Goal: Task Accomplishment & Management: Complete application form

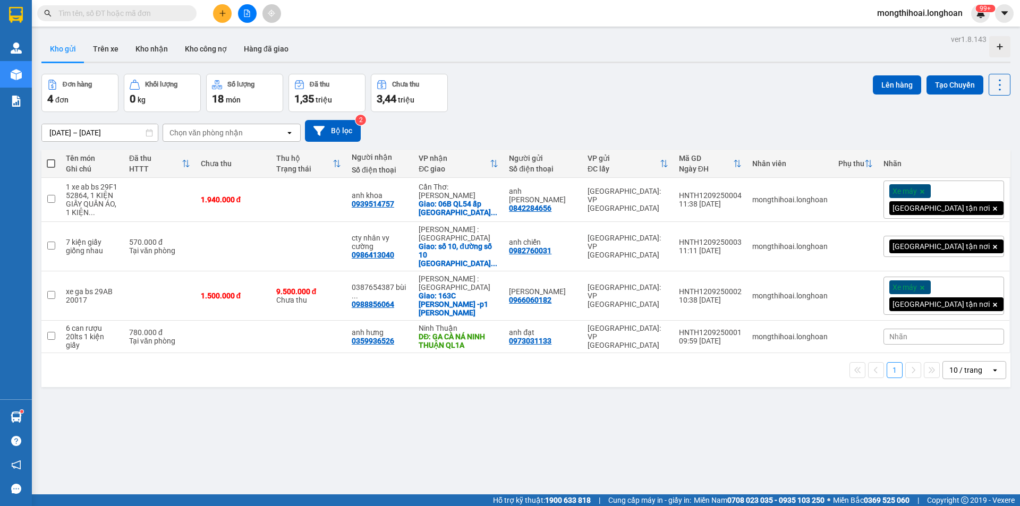
click at [221, 14] on icon "plus" at bounding box center [222, 13] width 7 height 7
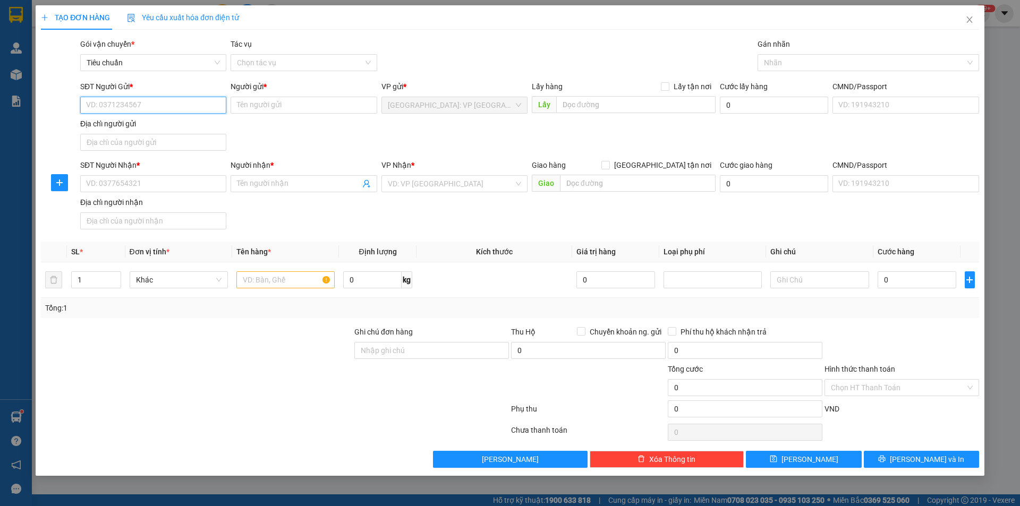
click at [206, 112] on input "SĐT Người Gửi *" at bounding box center [153, 105] width 146 height 17
click at [972, 23] on icon "close" at bounding box center [970, 19] width 6 height 6
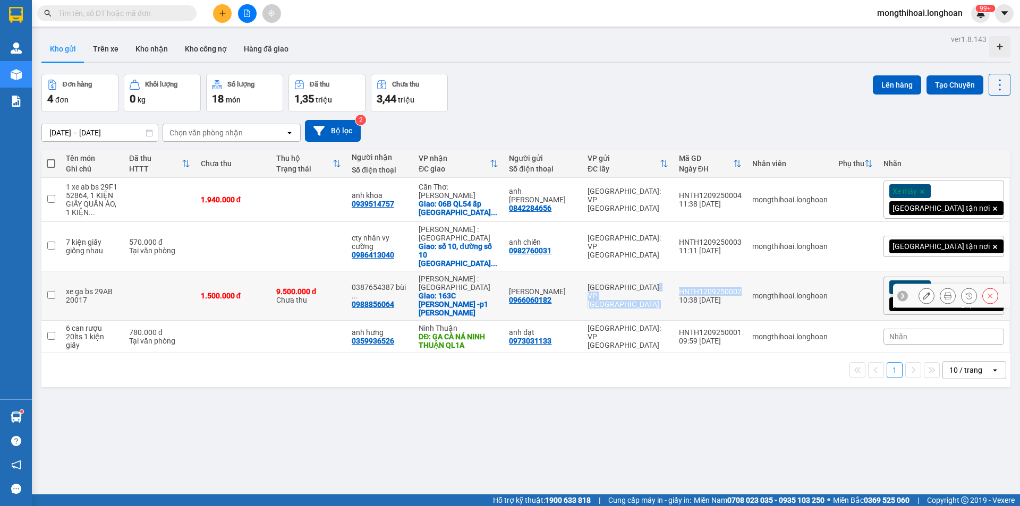
drag, startPoint x: 725, startPoint y: 276, endPoint x: 790, endPoint y: 281, distance: 65.1
click at [790, 281] on tr "xe ga bs 29AB 20017 1.500.000 đ 9.500.000 đ Chưa thu 0387654387 bùi ... 0988856…" at bounding box center [525, 296] width 969 height 49
checkbox input "true"
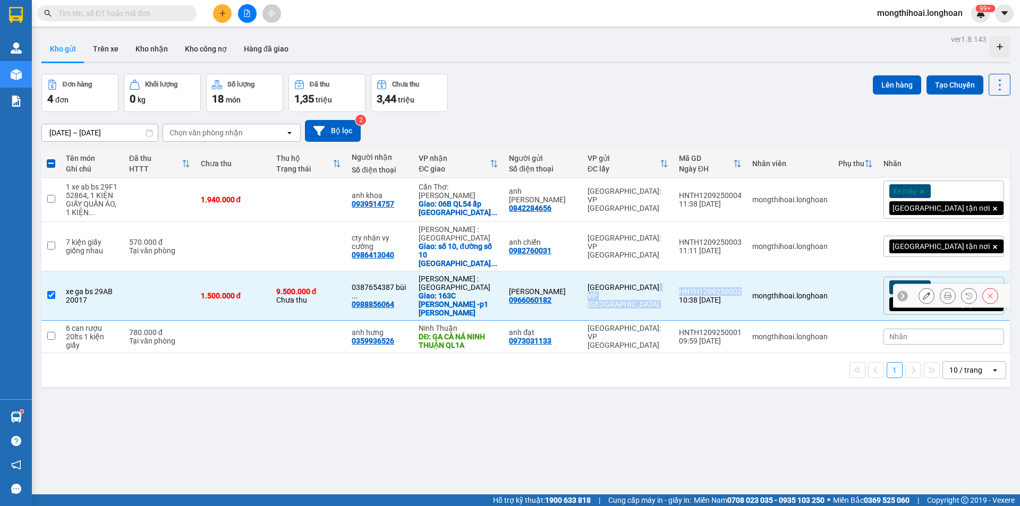
copy tr "[GEOGRAPHIC_DATA]: VP [GEOGRAPHIC_DATA]"
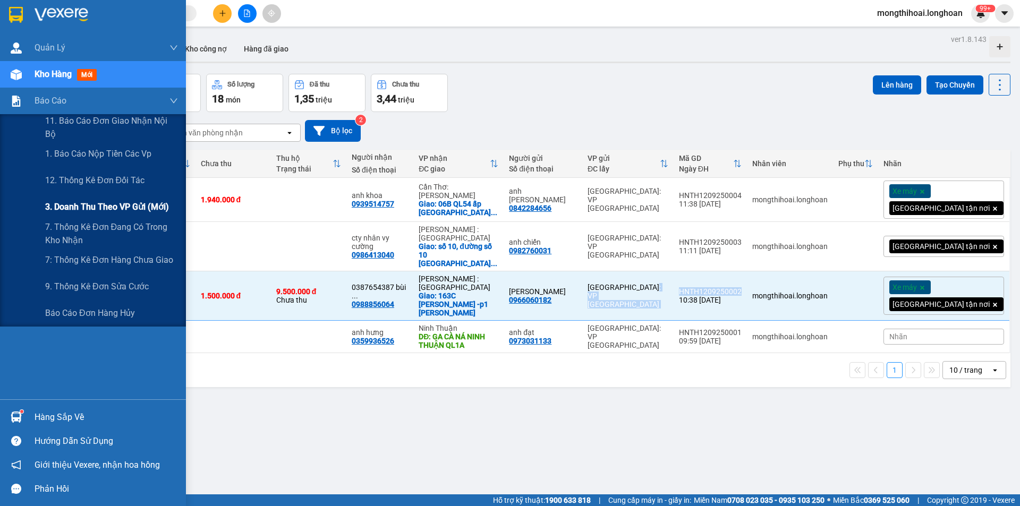
click at [83, 203] on span "3. Doanh Thu theo VP Gửi (mới)" at bounding box center [107, 206] width 124 height 13
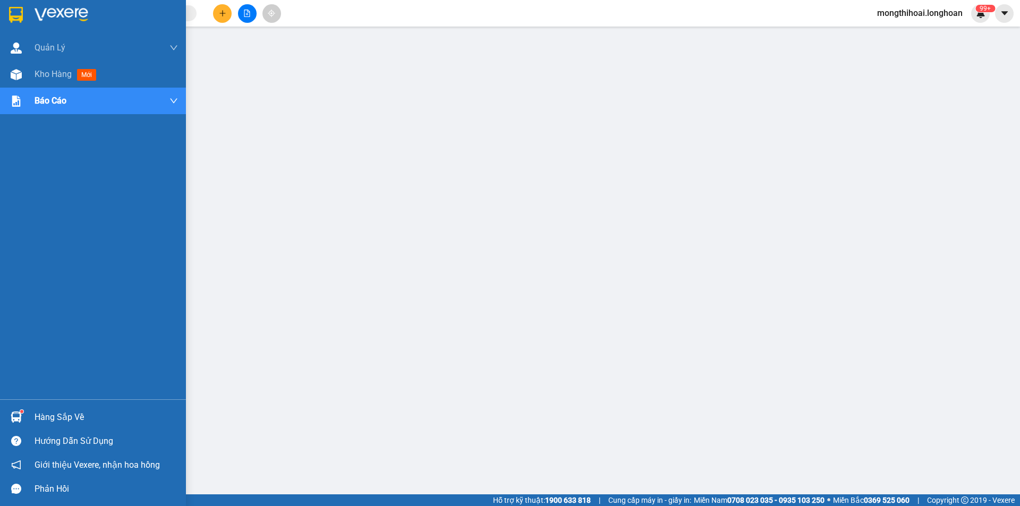
drag, startPoint x: 2, startPoint y: 11, endPoint x: 14, endPoint y: 1, distance: 16.3
click at [2, 10] on div at bounding box center [93, 17] width 186 height 35
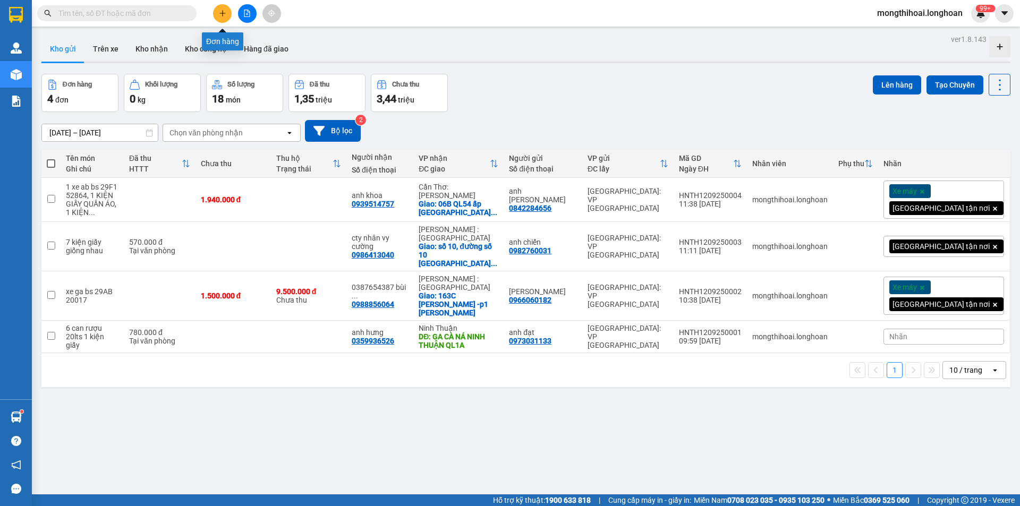
click at [222, 14] on icon "plus" at bounding box center [222, 13] width 7 height 7
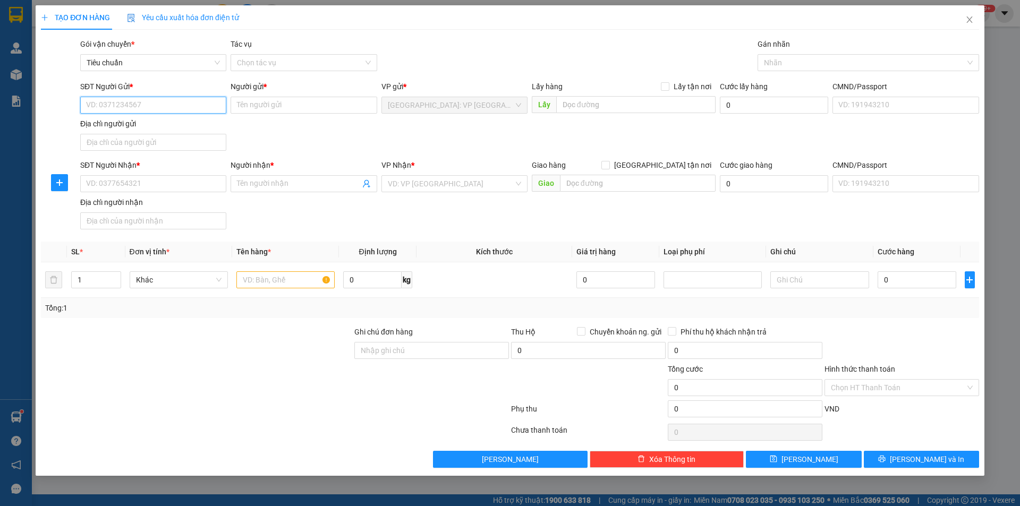
click at [212, 108] on input "SĐT Người Gửi *" at bounding box center [153, 105] width 146 height 17
type input "0987028855"
click at [269, 104] on input "Người gửi *" at bounding box center [304, 105] width 146 height 17
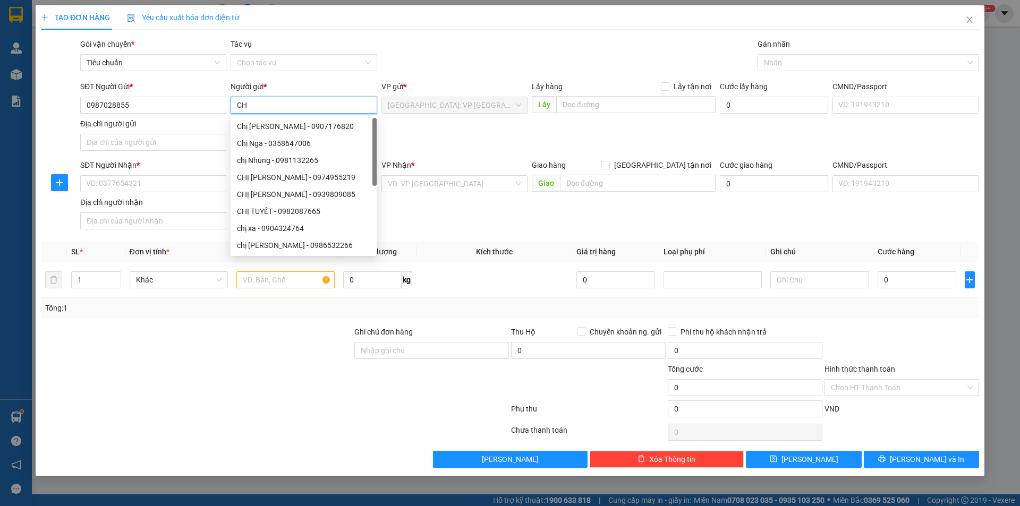
type input "C"
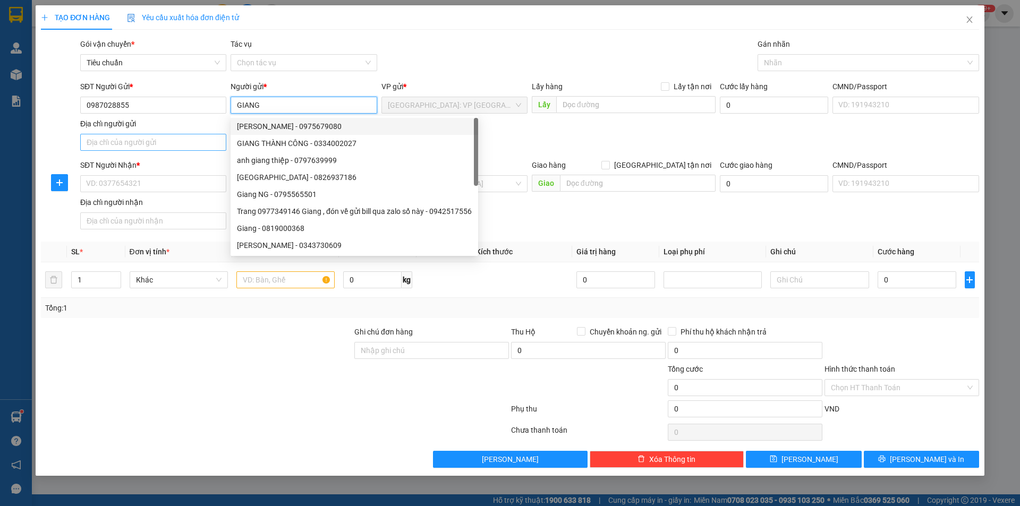
type input "GIANG"
click at [181, 143] on input "Địa chỉ người gửi" at bounding box center [153, 142] width 146 height 17
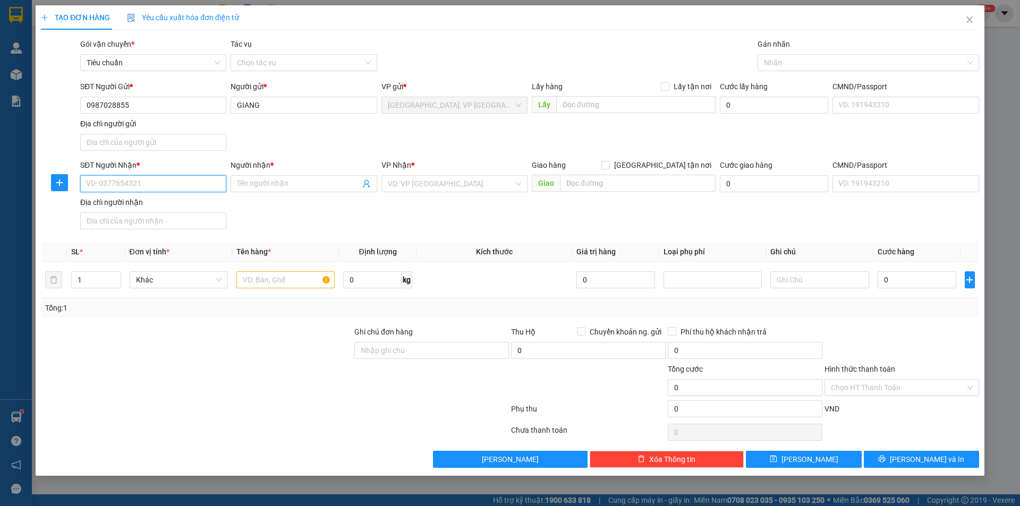
click at [112, 190] on input "SĐT Người Nhận *" at bounding box center [153, 183] width 146 height 17
type input "0977979906"
click at [116, 203] on div "0977979906 - thanh" at bounding box center [153, 205] width 133 height 12
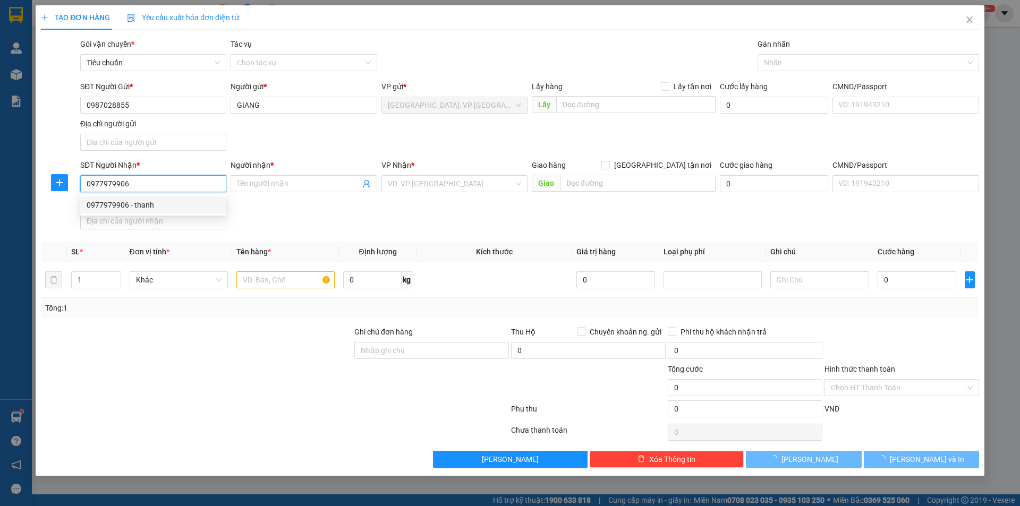
type input "thanh"
checkbox input "true"
type input "05 [PERSON_NAME]-Phường [GEOGRAPHIC_DATA]."
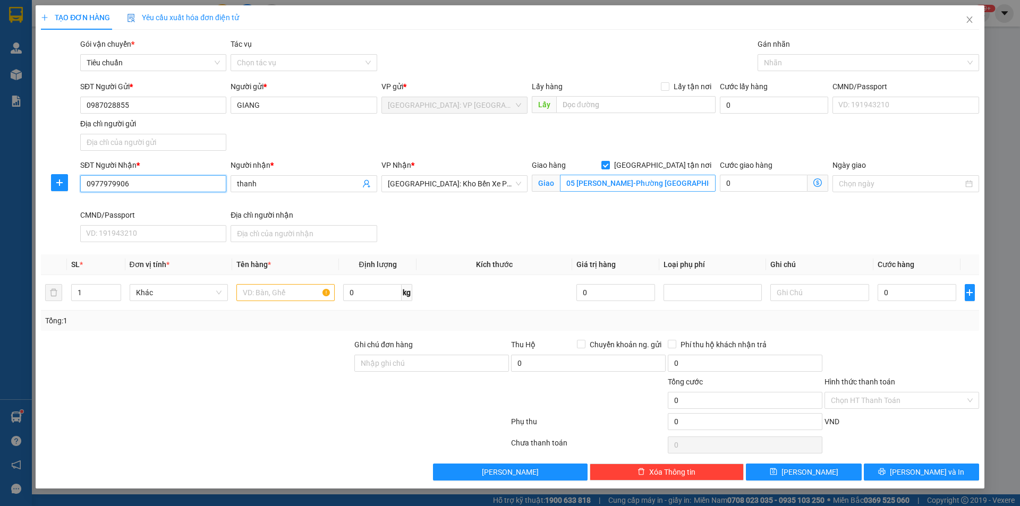
type input "0977979906"
click at [649, 187] on input "05 [PERSON_NAME]-Phường [GEOGRAPHIC_DATA]." at bounding box center [638, 183] width 156 height 17
click at [664, 177] on input "05 [PERSON_NAME]-vĩnh hải Bắc [GEOGRAPHIC_DATA]." at bounding box center [638, 183] width 156 height 17
click at [668, 179] on input "05 [PERSON_NAME]-vĩnh hải Bắc [GEOGRAPHIC_DATA]." at bounding box center [638, 183] width 156 height 17
type input "05 [PERSON_NAME]-vĩnh hải [GEOGRAPHIC_DATA]."
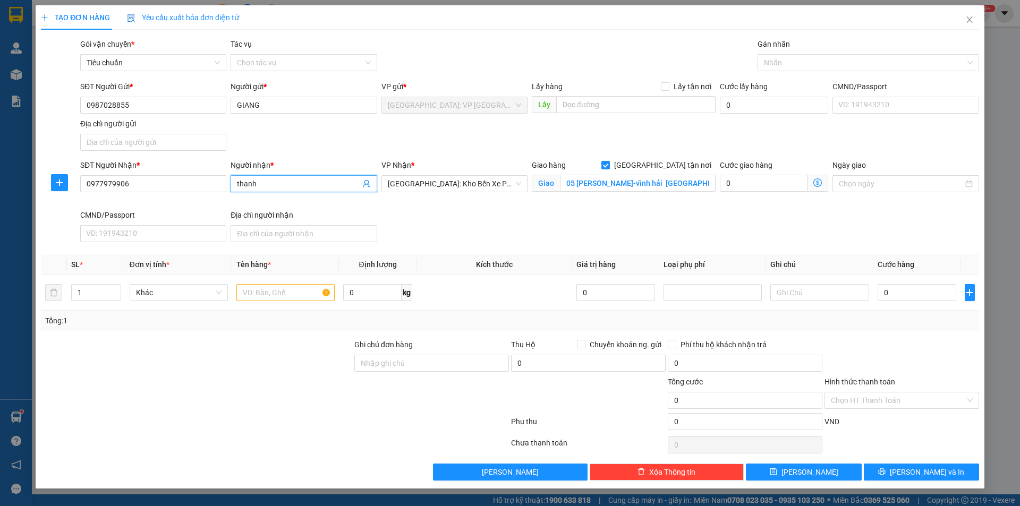
click at [299, 188] on input "thanh" at bounding box center [298, 184] width 123 height 12
click at [780, 59] on div at bounding box center [863, 62] width 206 height 13
type input "thanh 0888211121"
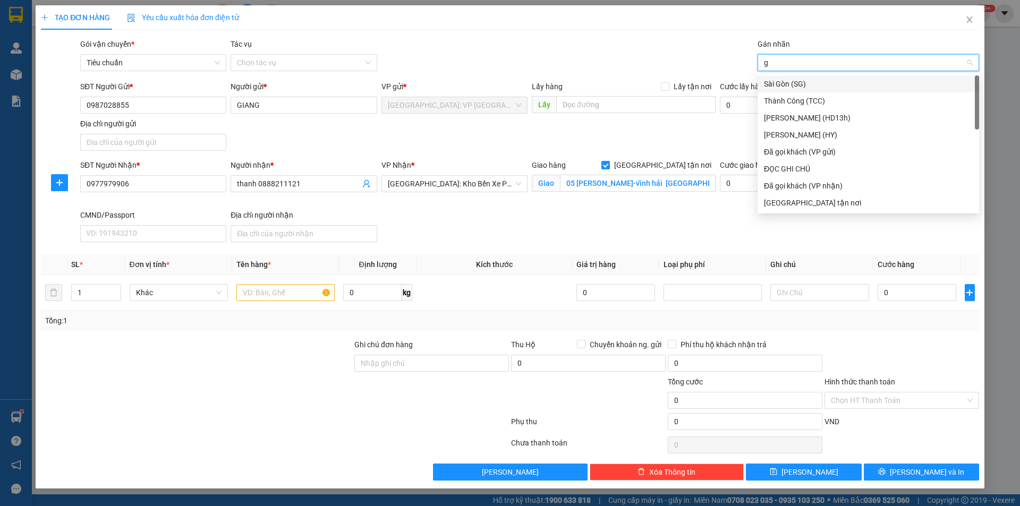
type input "gi"
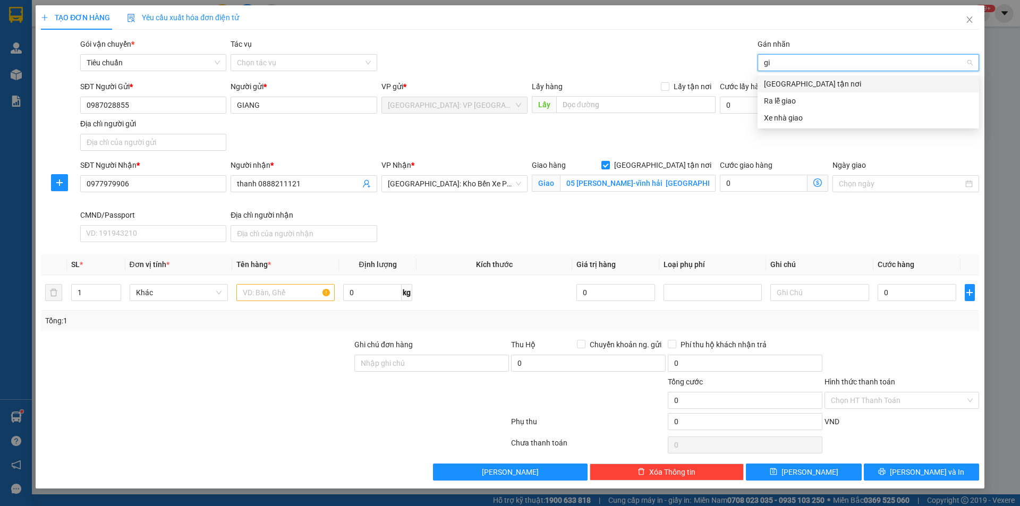
click at [783, 82] on div "[GEOGRAPHIC_DATA] tận nơi" at bounding box center [868, 84] width 209 height 12
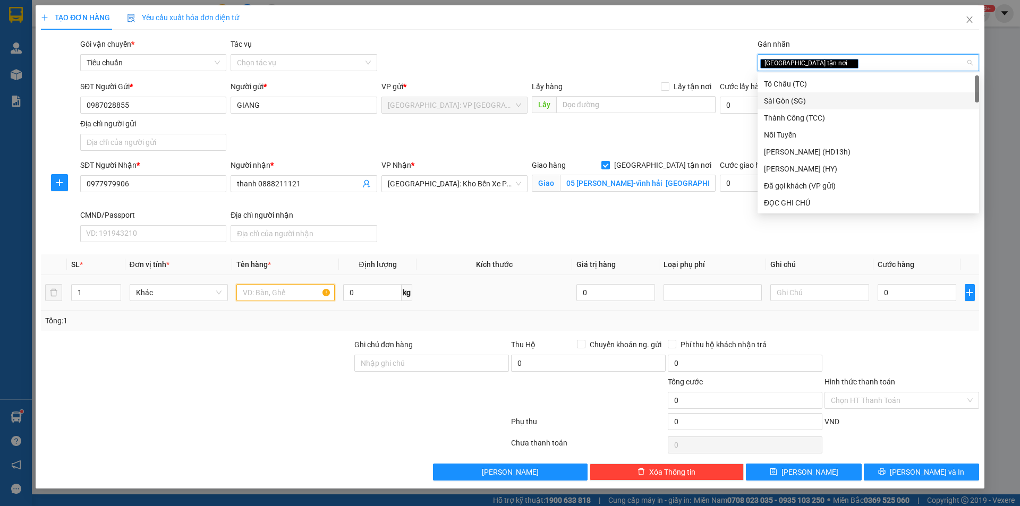
click at [284, 296] on input "text" at bounding box center [285, 292] width 98 height 17
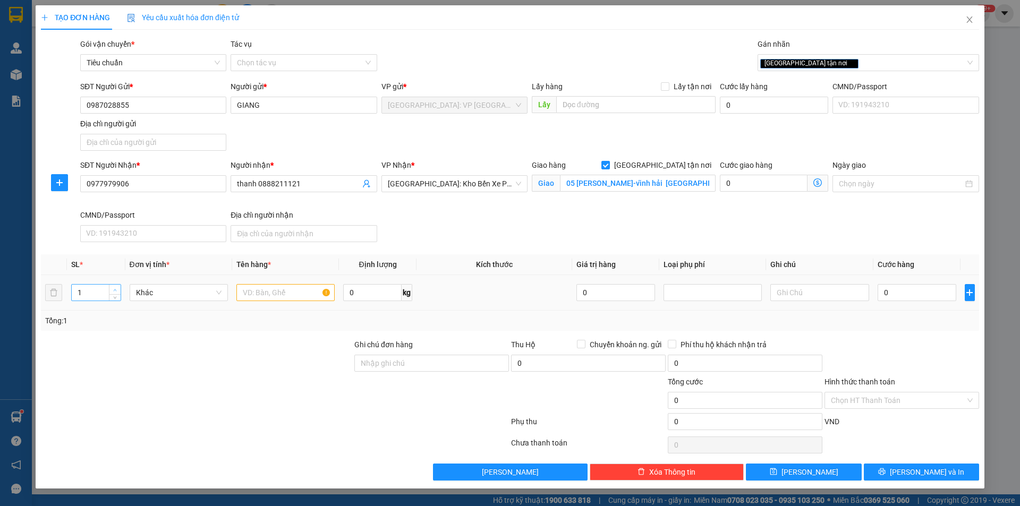
type input "2"
click at [116, 287] on span "up" at bounding box center [115, 290] width 6 height 6
click at [266, 297] on input "text" at bounding box center [285, 292] width 98 height 17
type input "2 kiện bọc be"
click at [916, 296] on input "0" at bounding box center [917, 292] width 79 height 17
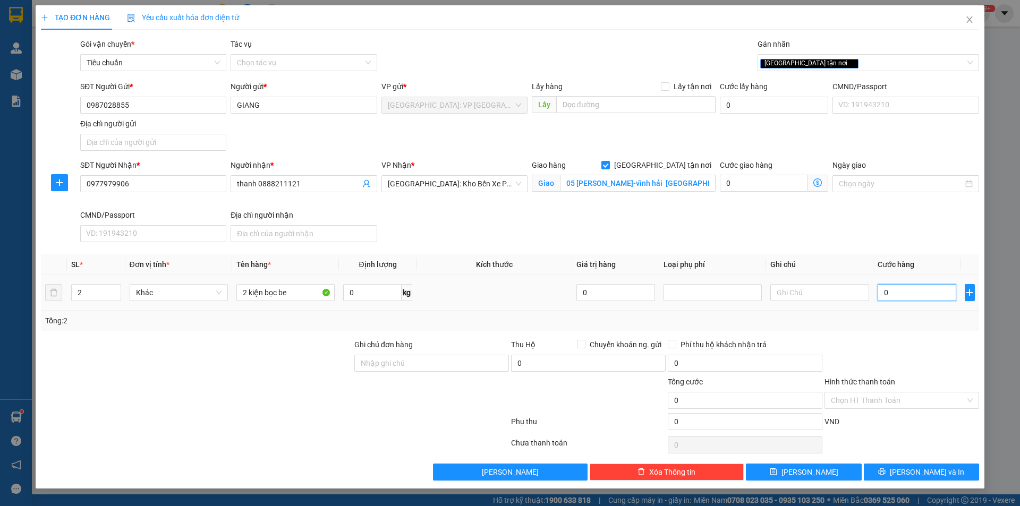
type input "6"
type input "60"
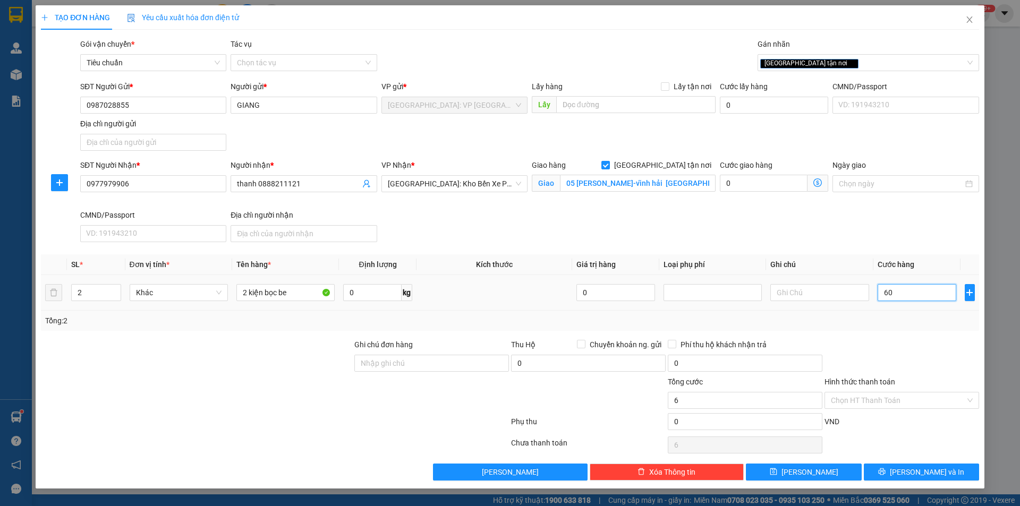
type input "60"
type input "600"
type input "6.000"
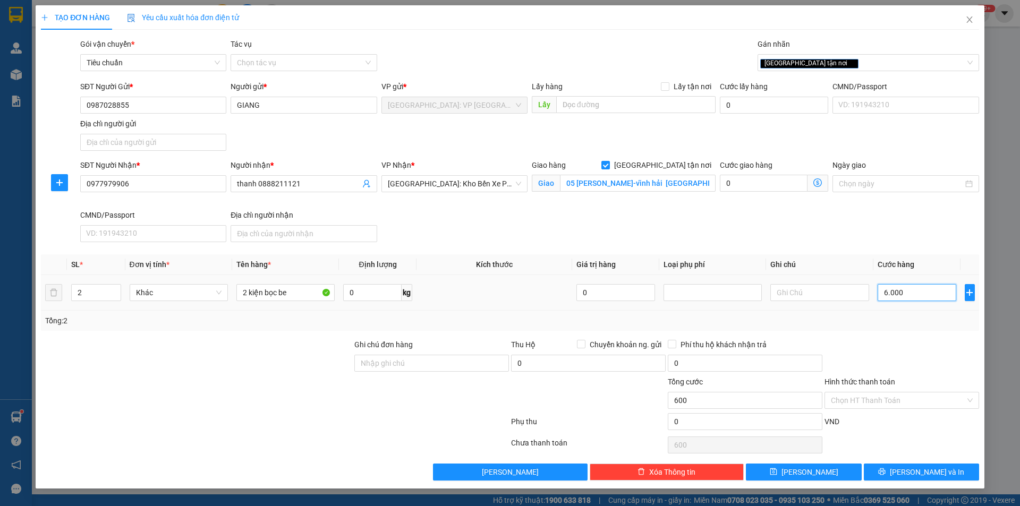
type input "6.000"
type input "60.000"
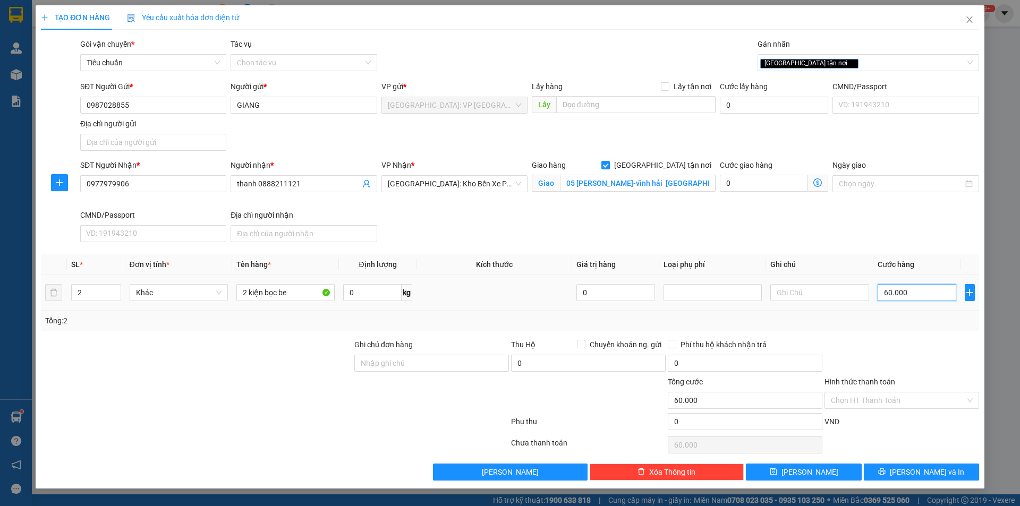
type input "600.000"
click at [900, 468] on button "[PERSON_NAME] và In" at bounding box center [921, 472] width 115 height 17
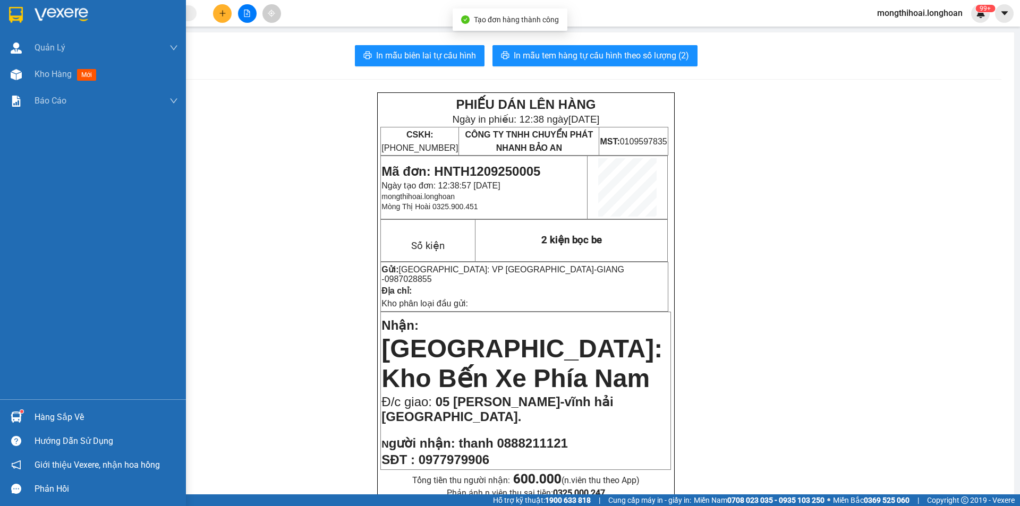
click at [2, 17] on div at bounding box center [93, 17] width 186 height 35
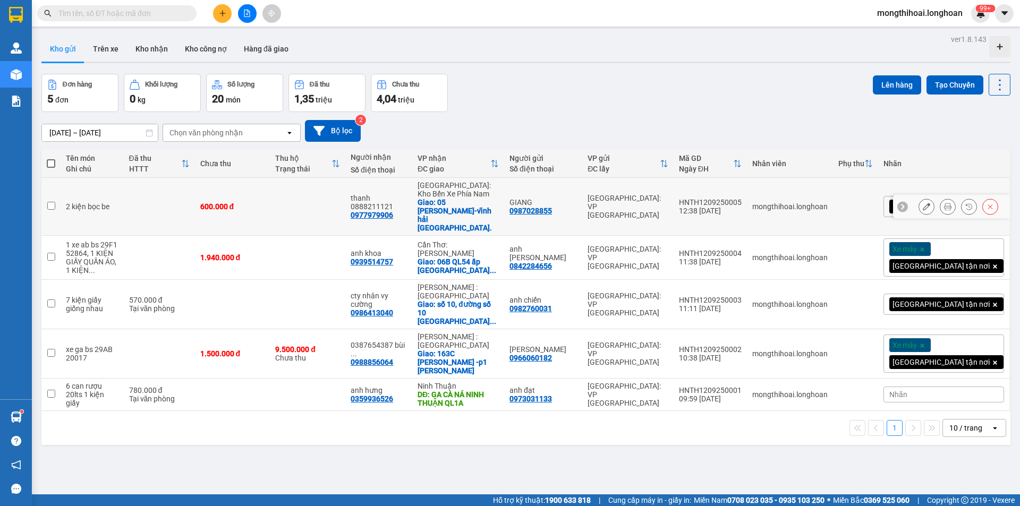
click at [923, 203] on icon at bounding box center [926, 206] width 7 height 7
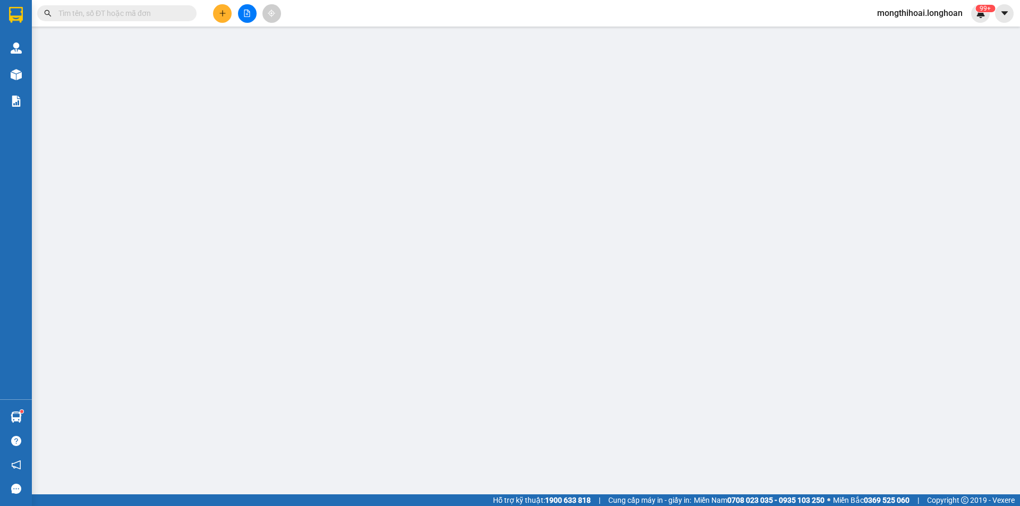
type input "0987028855"
type input "GIANG"
type input "0977979906"
type input "thanh 0888211121"
checkbox input "true"
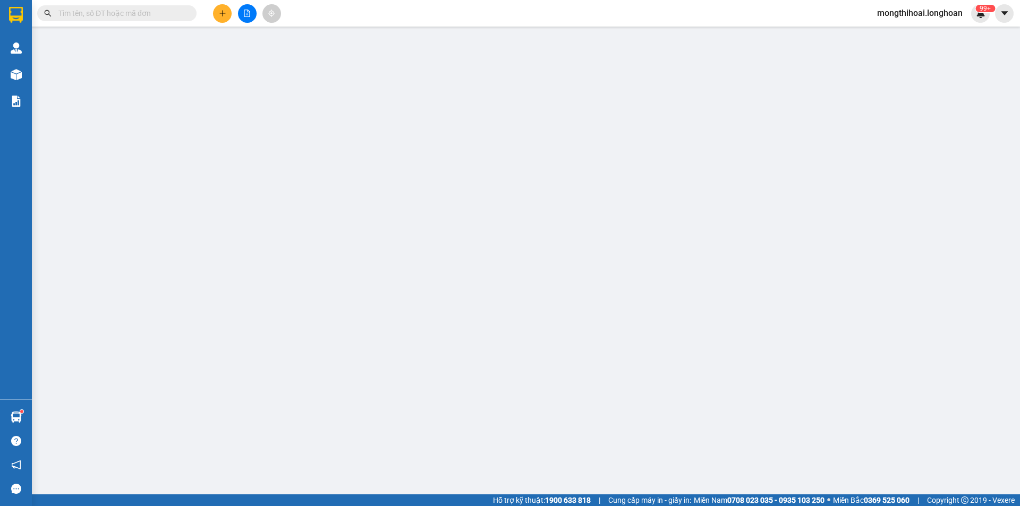
type input "05 [PERSON_NAME]-vĩnh hải [GEOGRAPHIC_DATA]."
type input "600.000"
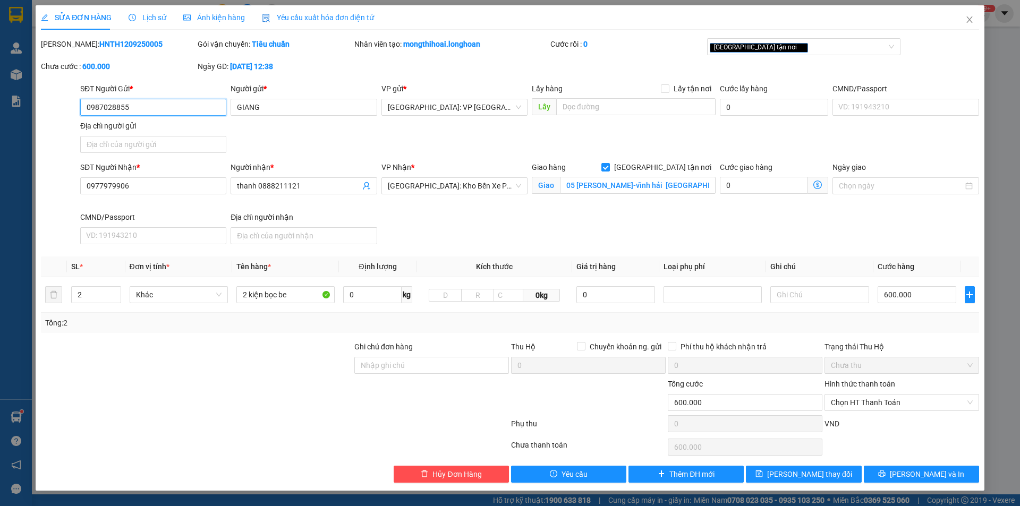
click at [195, 103] on input "0987028855" at bounding box center [153, 107] width 146 height 17
click at [197, 111] on input "0987028855" at bounding box center [153, 107] width 146 height 17
click at [874, 471] on button "[PERSON_NAME] và In" at bounding box center [921, 474] width 115 height 17
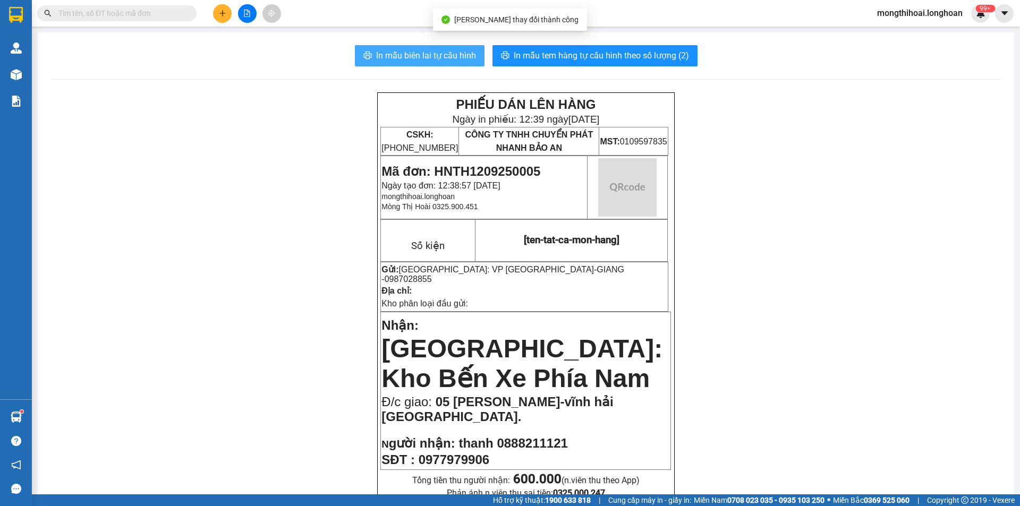
click at [449, 54] on span "In mẫu biên lai tự cấu hình" at bounding box center [426, 55] width 100 height 13
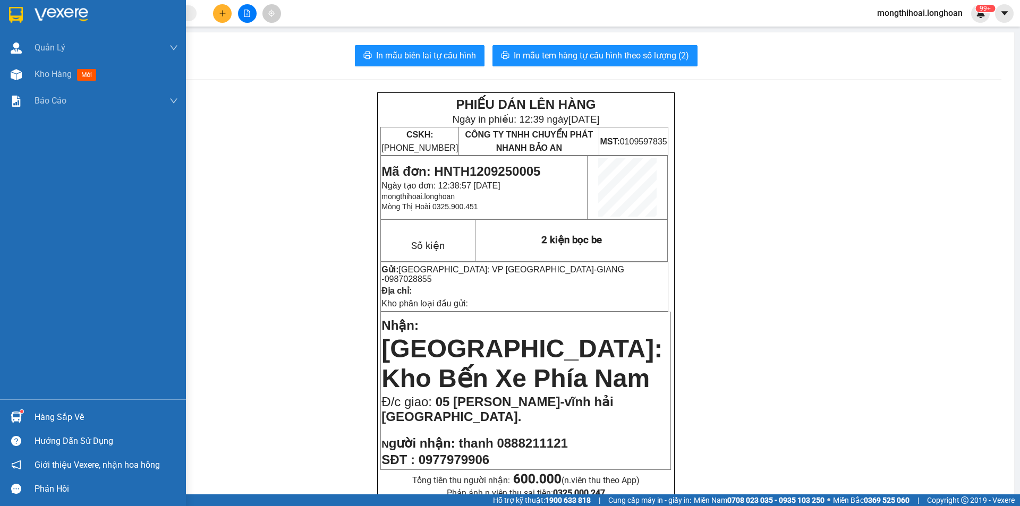
click at [4, 22] on div at bounding box center [93, 17] width 186 height 35
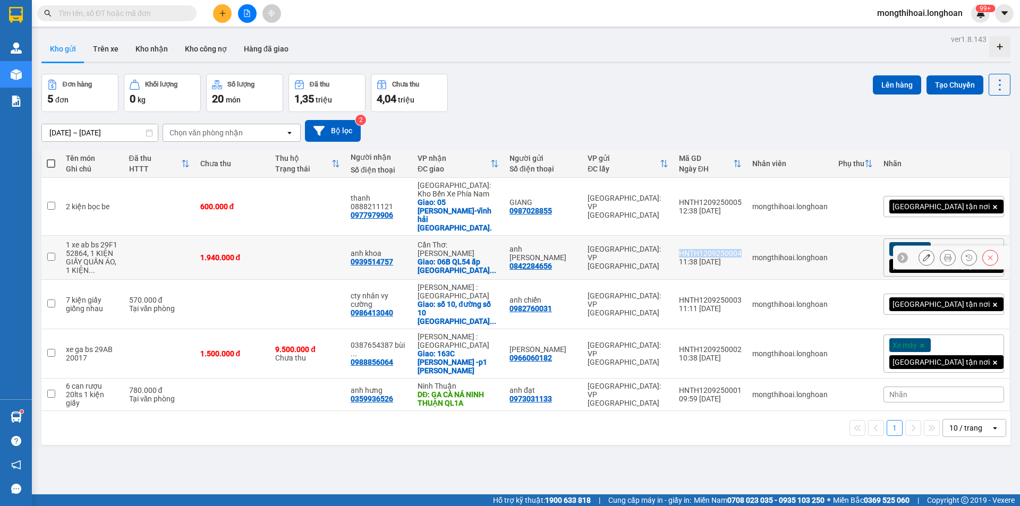
drag, startPoint x: 727, startPoint y: 232, endPoint x: 792, endPoint y: 240, distance: 65.3
click at [747, 240] on td "HNTH1209250004 11:38 [DATE]" at bounding box center [710, 258] width 73 height 44
checkbox input "true"
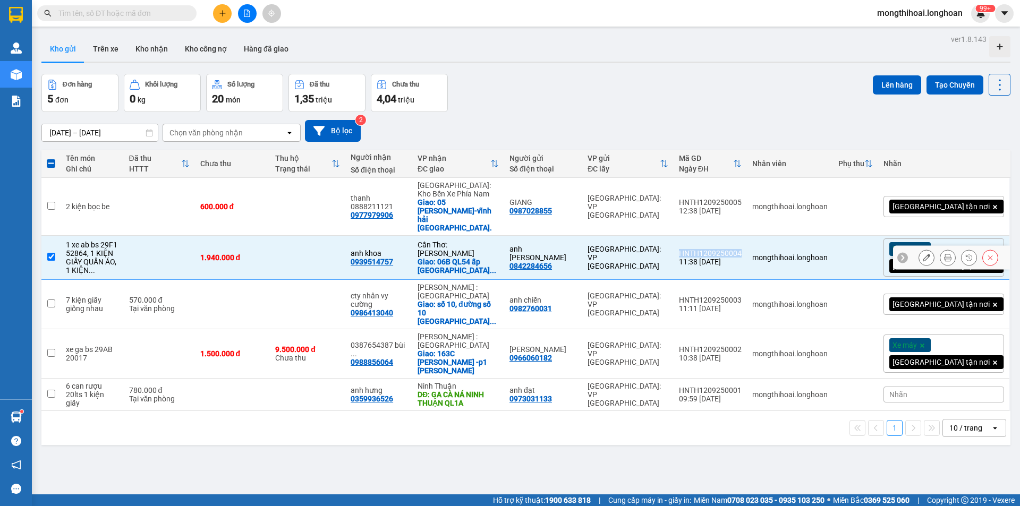
copy div "HNTH1209250004"
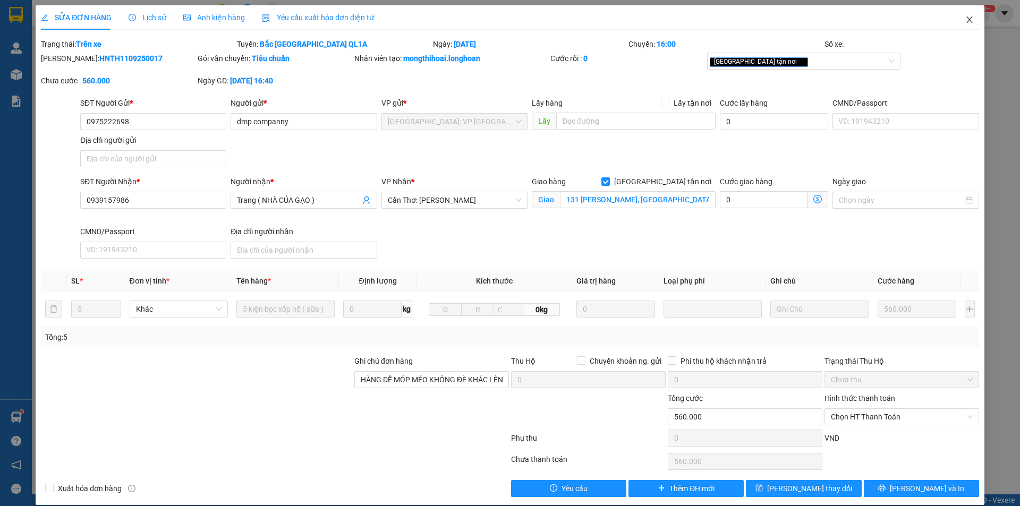
click at [966, 19] on icon "close" at bounding box center [970, 19] width 9 height 9
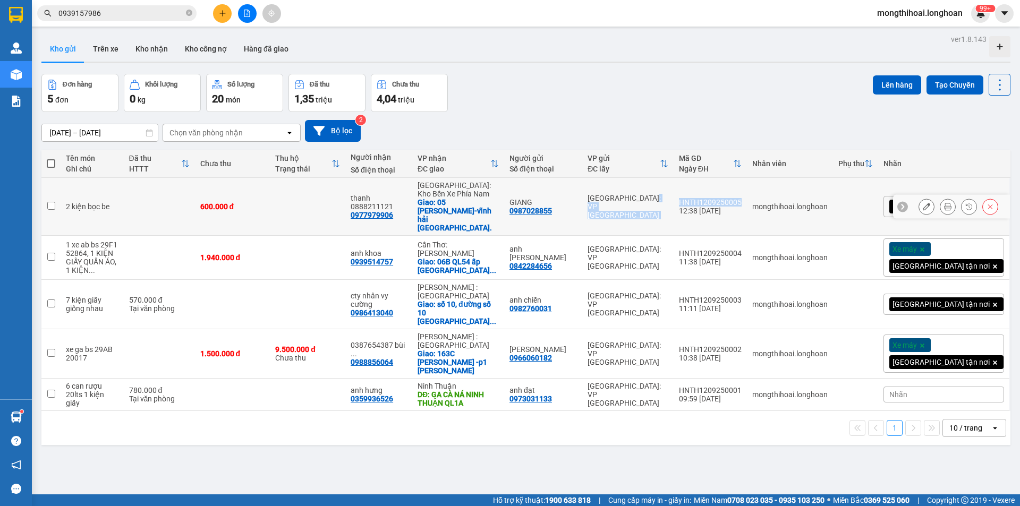
drag, startPoint x: 722, startPoint y: 189, endPoint x: 796, endPoint y: 190, distance: 73.9
click at [796, 190] on tr "2 kiện bọc be 600.000 đ thanh 0888211121 0977979906 [GEOGRAPHIC_DATA]: Kho Bến …" at bounding box center [525, 207] width 969 height 58
checkbox input "true"
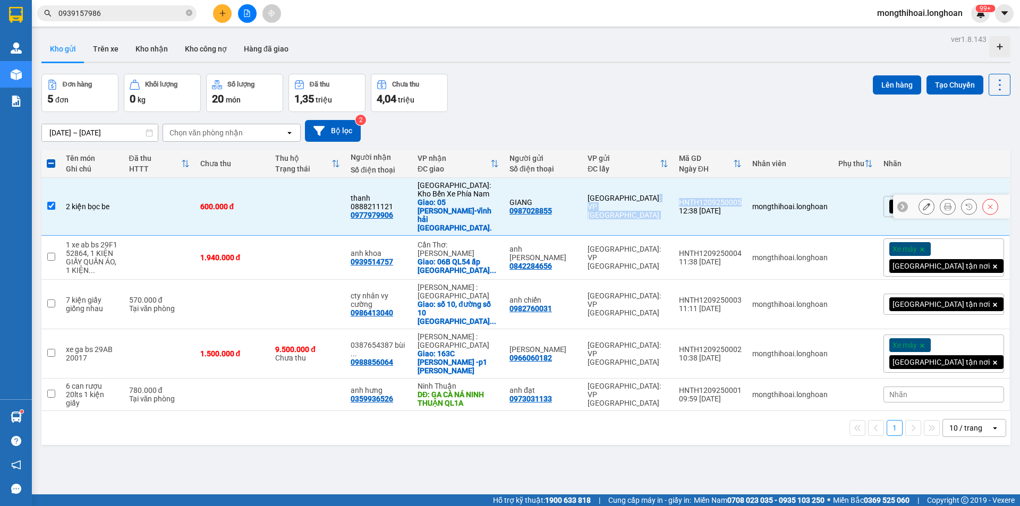
copy tr "[GEOGRAPHIC_DATA]: VP [GEOGRAPHIC_DATA]"
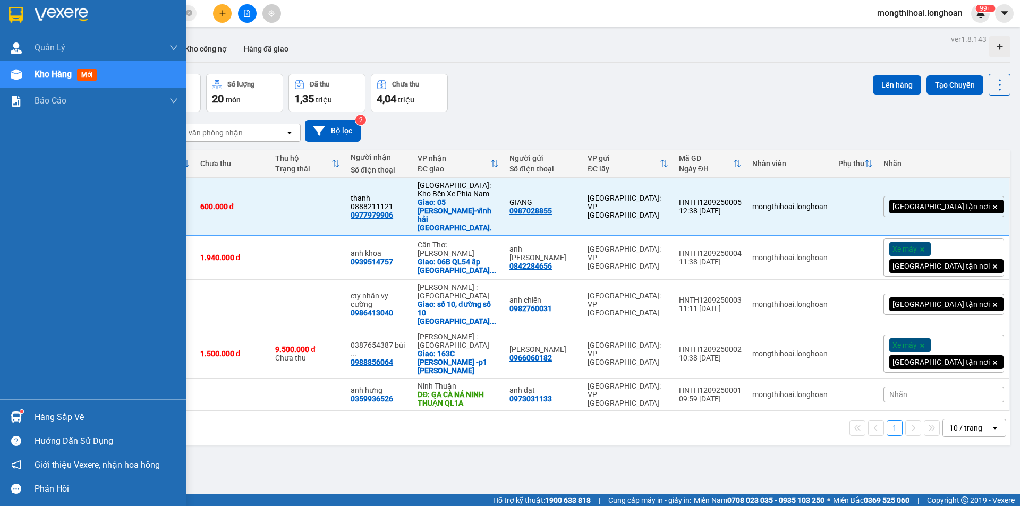
click at [6, 4] on div at bounding box center [93, 17] width 186 height 35
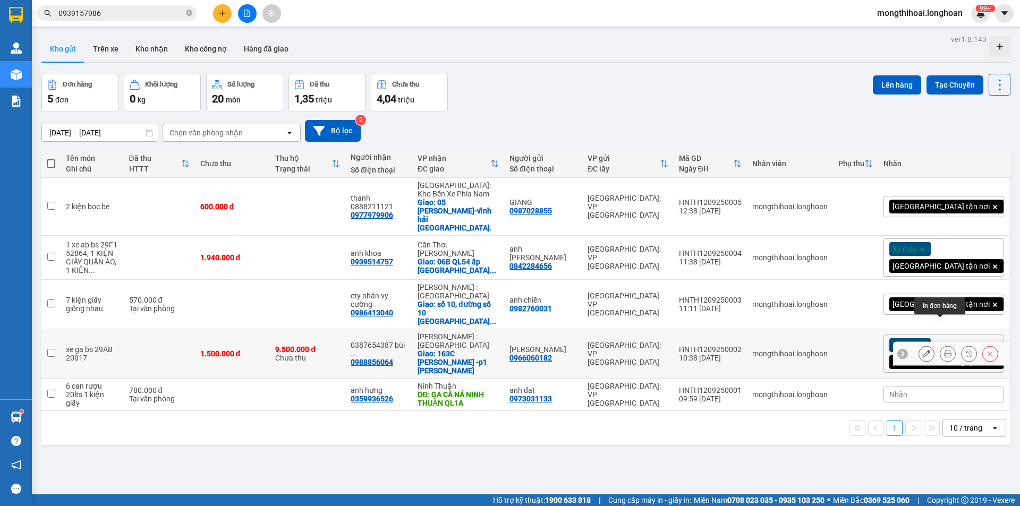
click at [944, 350] on icon at bounding box center [947, 353] width 7 height 7
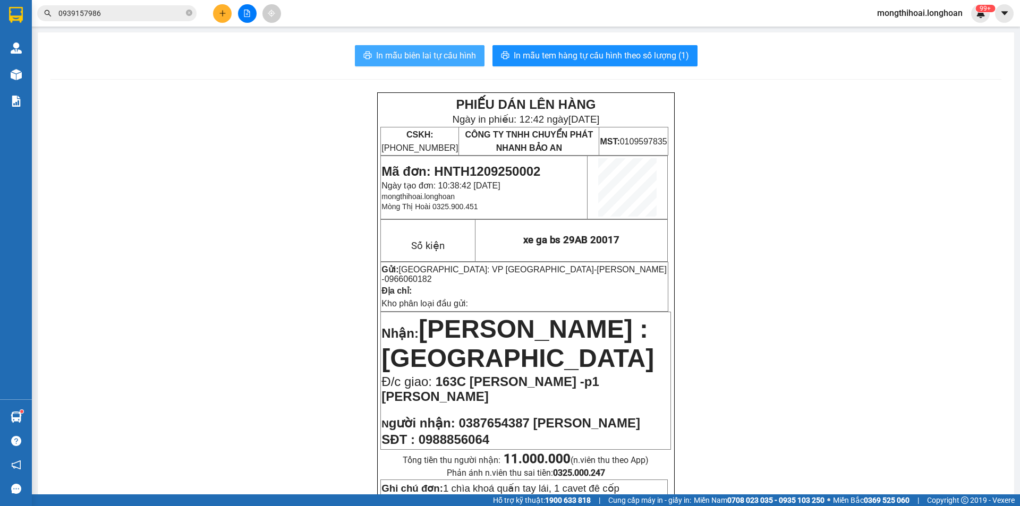
drag, startPoint x: 434, startPoint y: 50, endPoint x: 757, endPoint y: 157, distance: 339.8
click at [435, 50] on span "In mẫu biên lai tự cấu hình" at bounding box center [426, 55] width 100 height 13
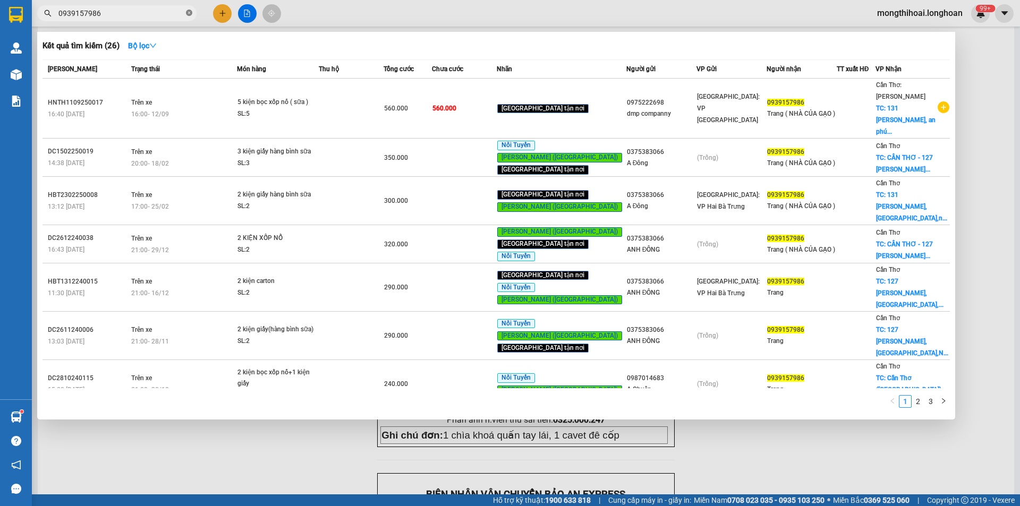
click at [187, 13] on icon "close-circle" at bounding box center [189, 13] width 6 height 6
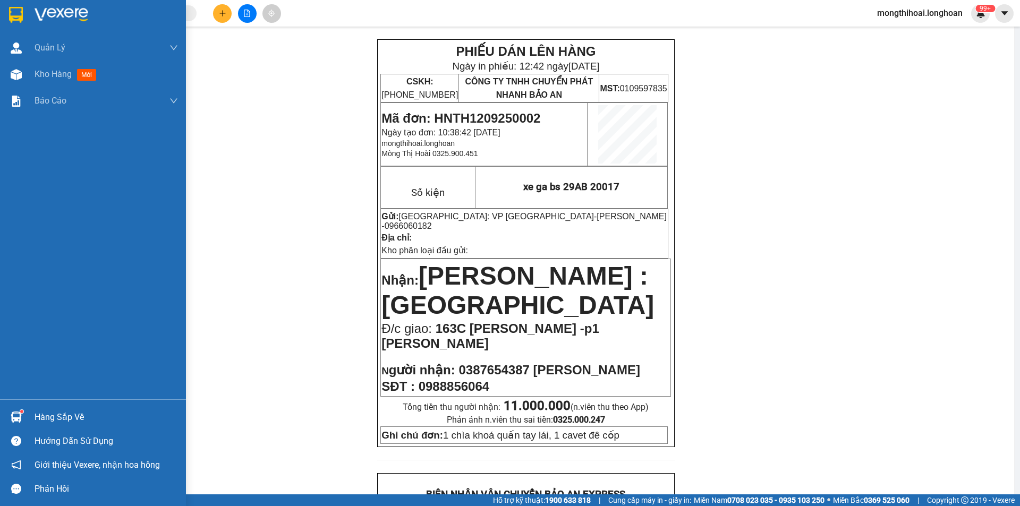
click at [9, 19] on img at bounding box center [16, 15] width 14 height 16
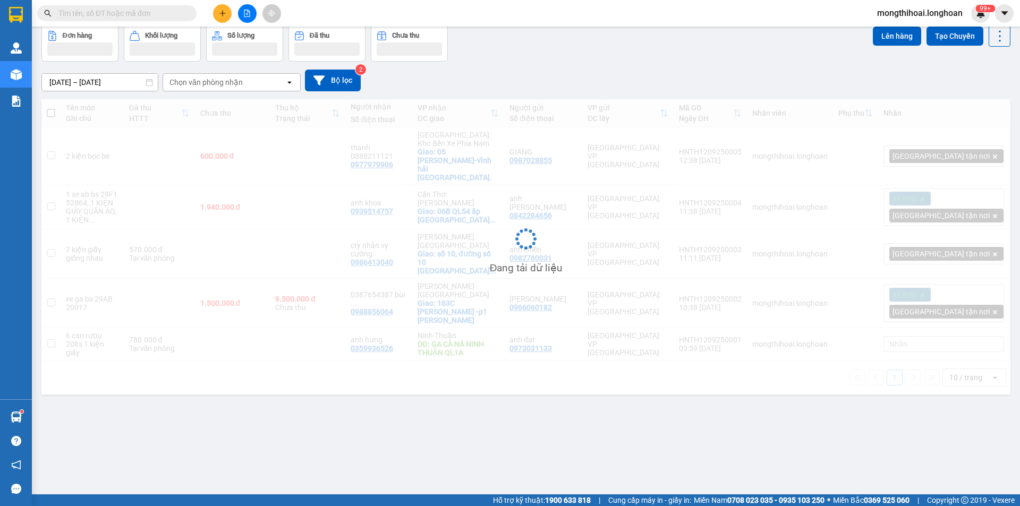
scroll to position [49, 0]
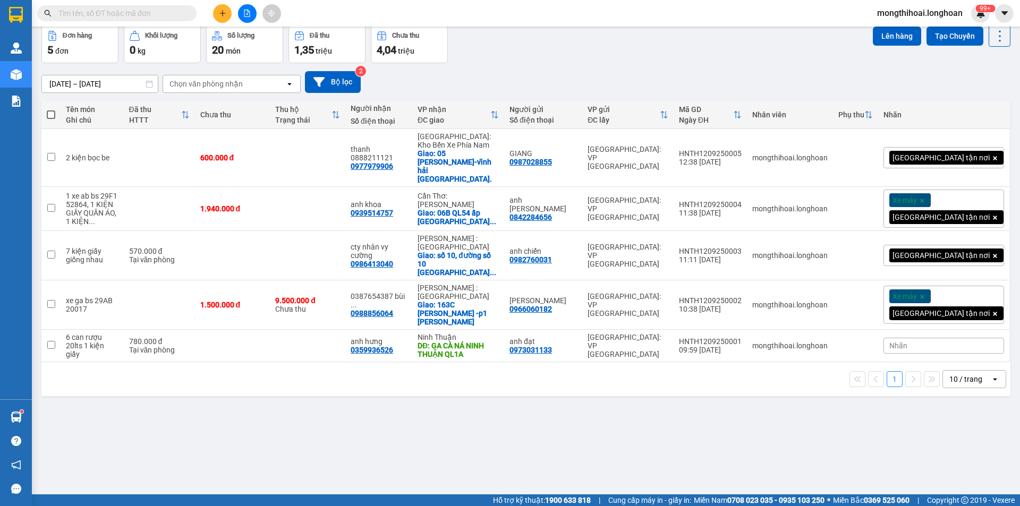
click at [181, 14] on input "text" at bounding box center [120, 13] width 125 height 12
paste input "0939157986"
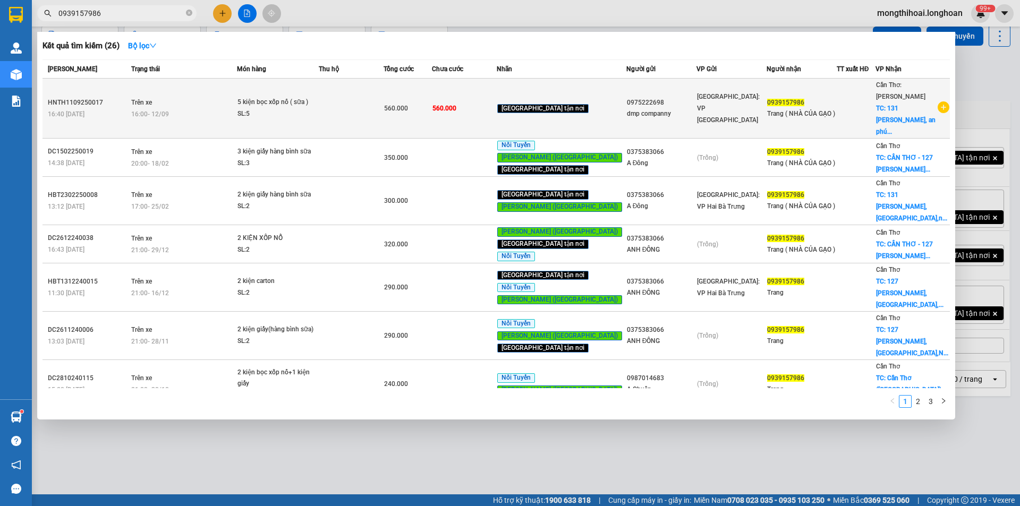
type input "0939157986"
click at [354, 109] on td at bounding box center [351, 109] width 65 height 60
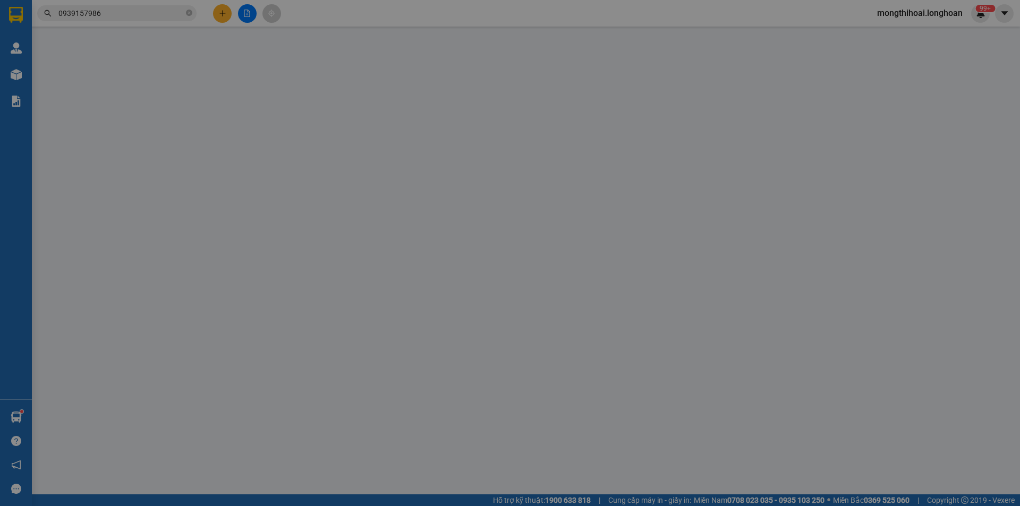
type input "0975222698"
type input "dmp companny"
type input "0939157986"
type input "Trang ( NHÀ CỦA GẠO )"
checkbox input "true"
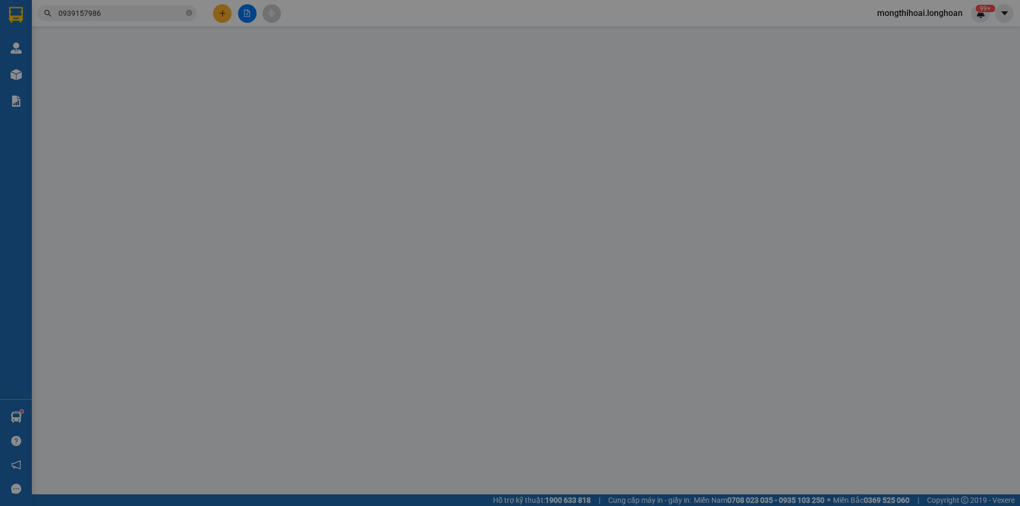
type input "131 trần hưng đạo, an phú, ninh kiều, cần thơ"
type input "HÀNG DỄ MÓP MÉO KHÔNG ĐÈ KHÁC LÊN"
type input "560.000"
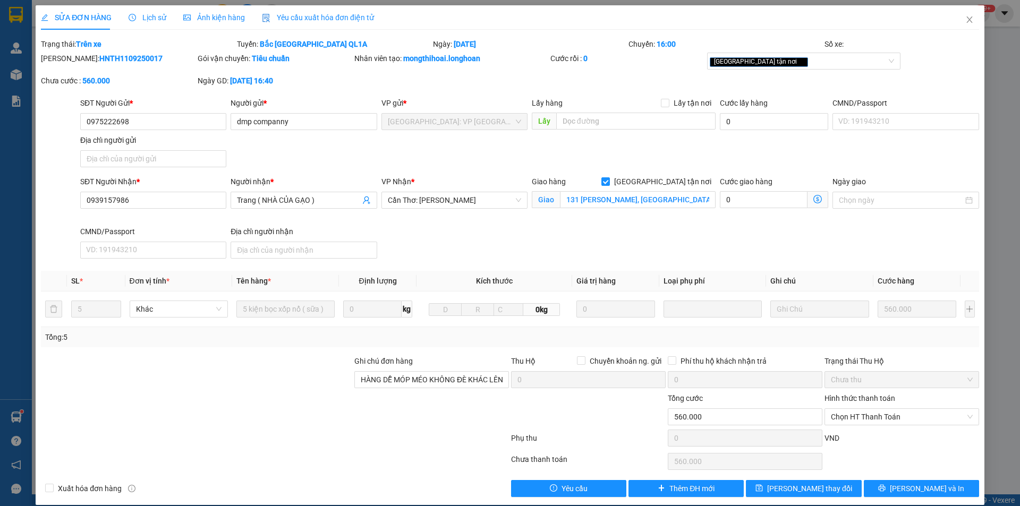
drag, startPoint x: 67, startPoint y: 57, endPoint x: 150, endPoint y: 56, distance: 82.4
click at [150, 56] on div "Mã ĐH: HNTH1109250017" at bounding box center [118, 59] width 155 height 12
copy b "HNTH1109250017"
click at [966, 16] on icon "close" at bounding box center [970, 19] width 9 height 9
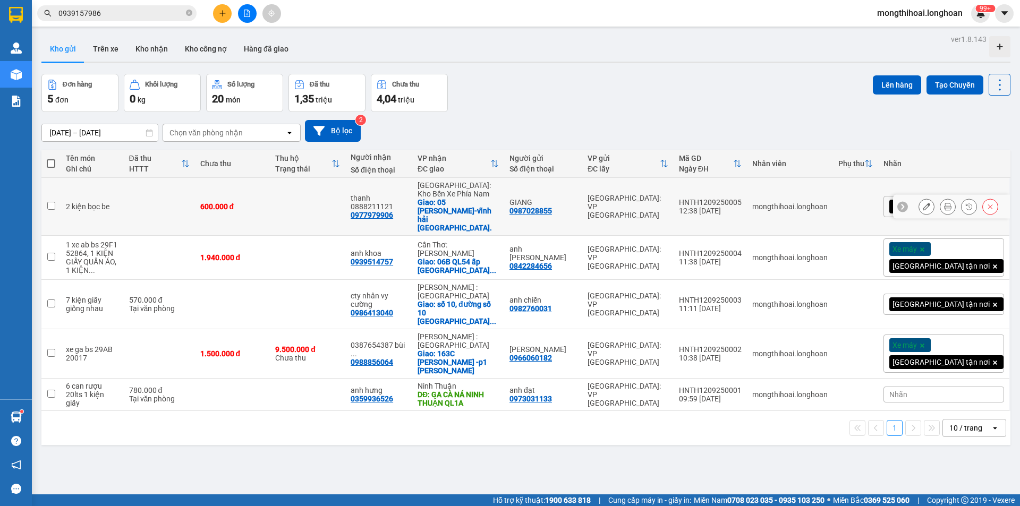
click at [944, 203] on icon at bounding box center [947, 206] width 7 height 7
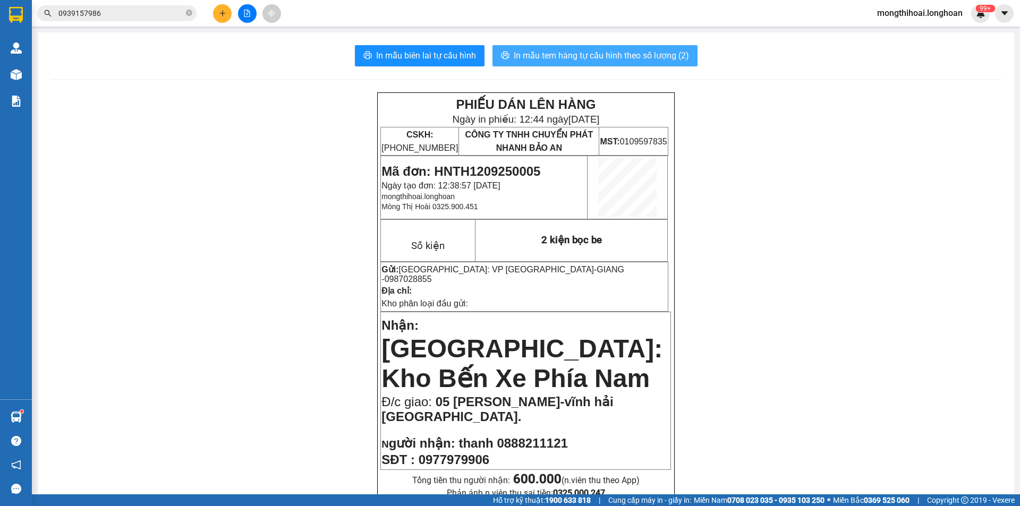
click at [661, 53] on span "In mẫu tem hàng tự cấu hình theo số lượng (2)" at bounding box center [601, 55] width 175 height 13
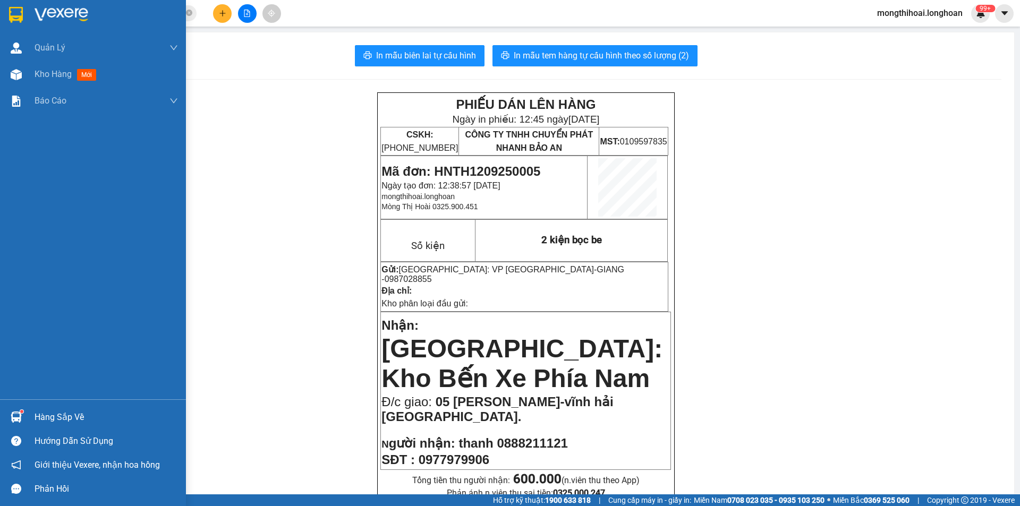
click at [1, 18] on div at bounding box center [93, 17] width 186 height 35
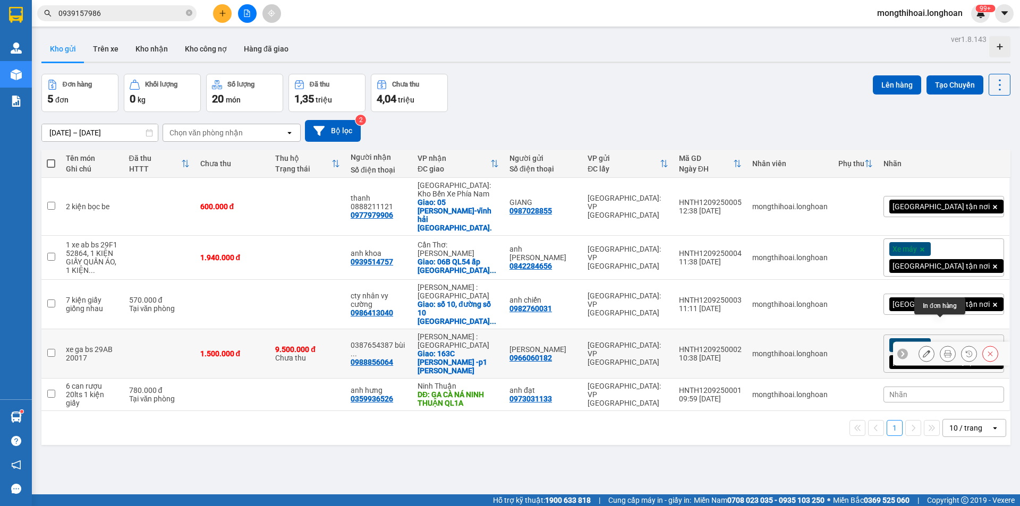
click at [944, 350] on icon at bounding box center [947, 353] width 7 height 7
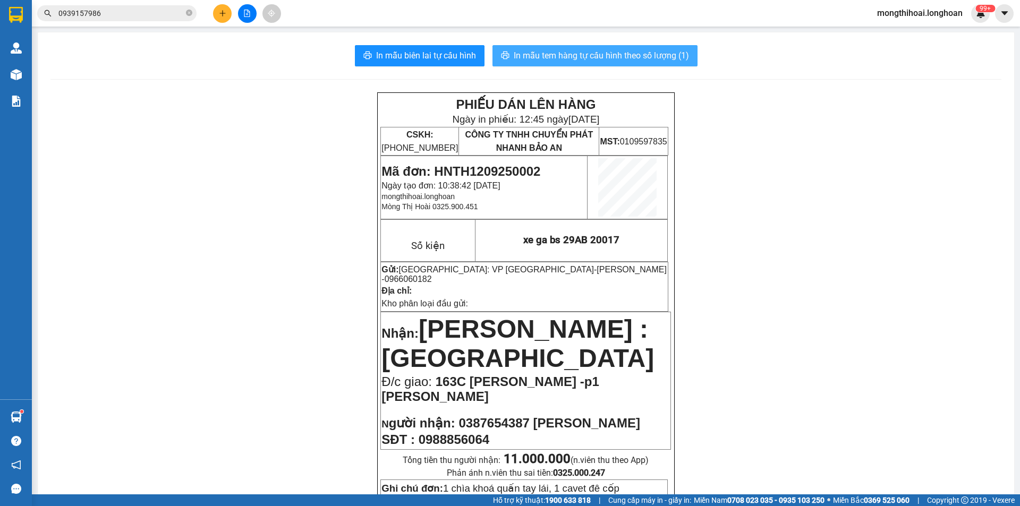
click at [627, 52] on span "In mẫu tem hàng tự cấu hình theo số lượng (1)" at bounding box center [601, 55] width 175 height 13
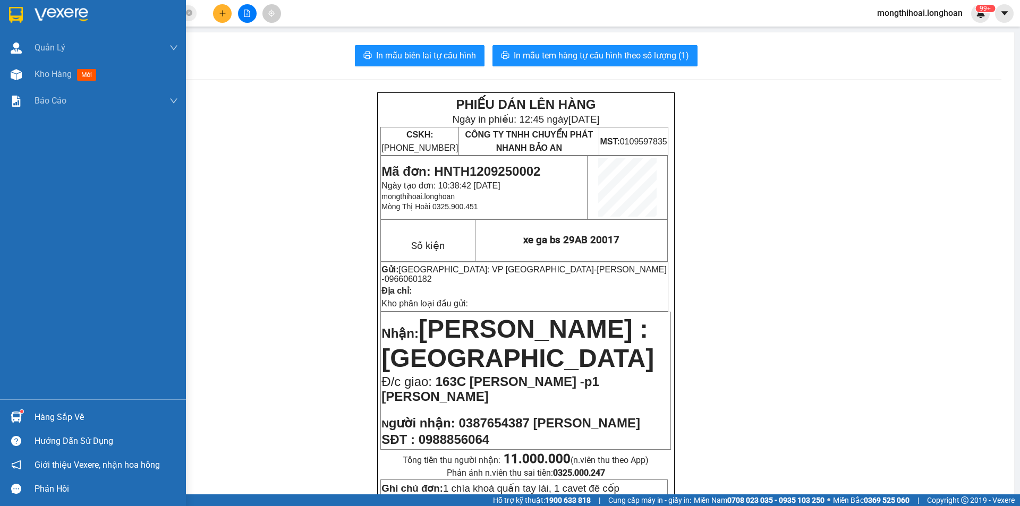
click at [14, 12] on img at bounding box center [16, 15] width 14 height 16
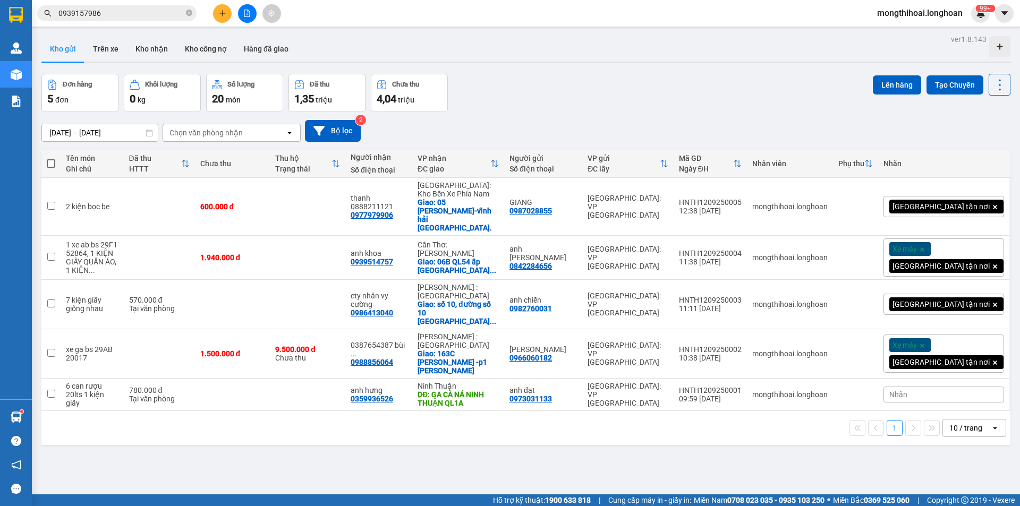
drag, startPoint x: 191, startPoint y: 15, endPoint x: 187, endPoint y: 11, distance: 6.0
click at [189, 13] on icon "close-circle" at bounding box center [189, 13] width 6 height 6
drag, startPoint x: 723, startPoint y: 230, endPoint x: 790, endPoint y: 236, distance: 67.3
click at [790, 236] on tr "1 xe ab bs 29F1 52864, 1 KIỆN GIẤY QUẦN ÁO, 1 KIỆN ... 1.940.000 đ anh khoa 093…" at bounding box center [525, 258] width 969 height 44
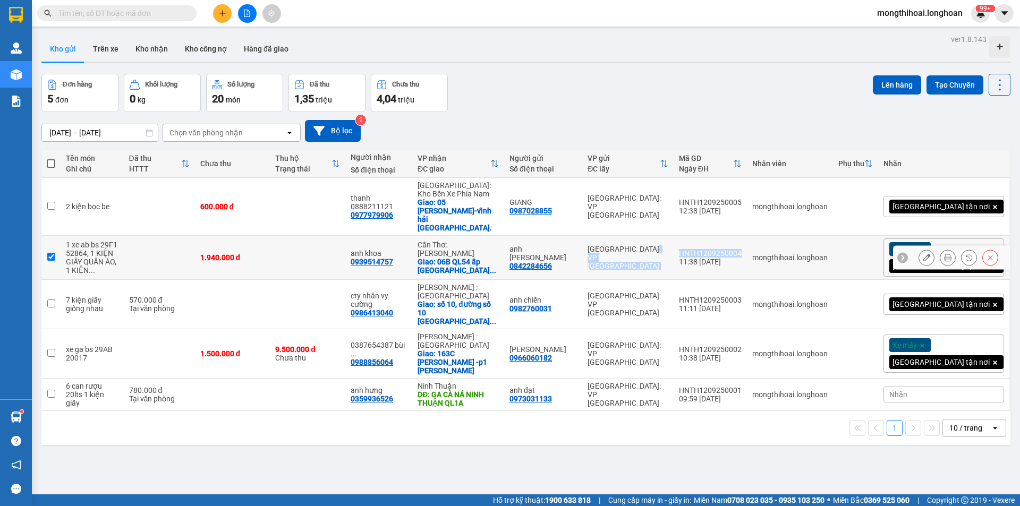
checkbox input "true"
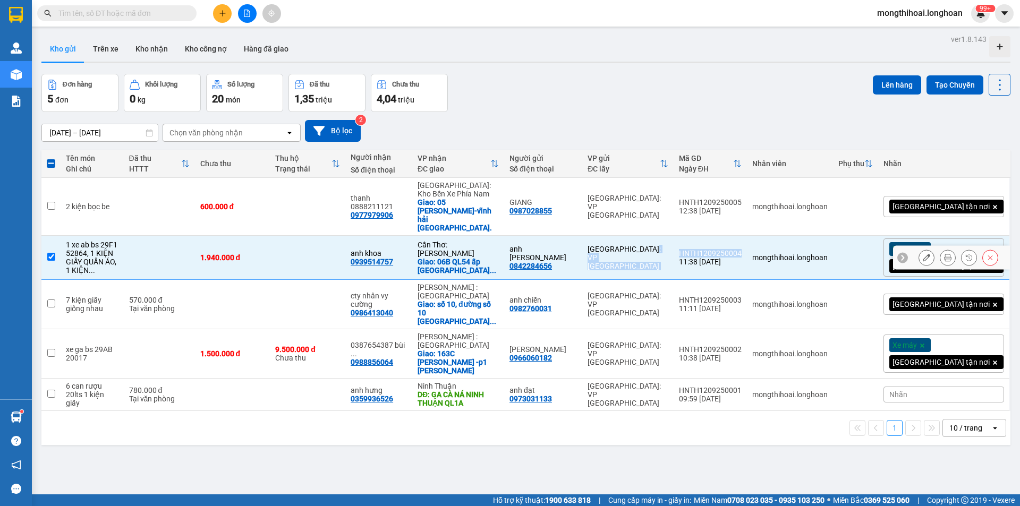
copy tr "Hà Nội: VP Tây Hồ HNTH1209250004"
